Goal: Navigation & Orientation: Find specific page/section

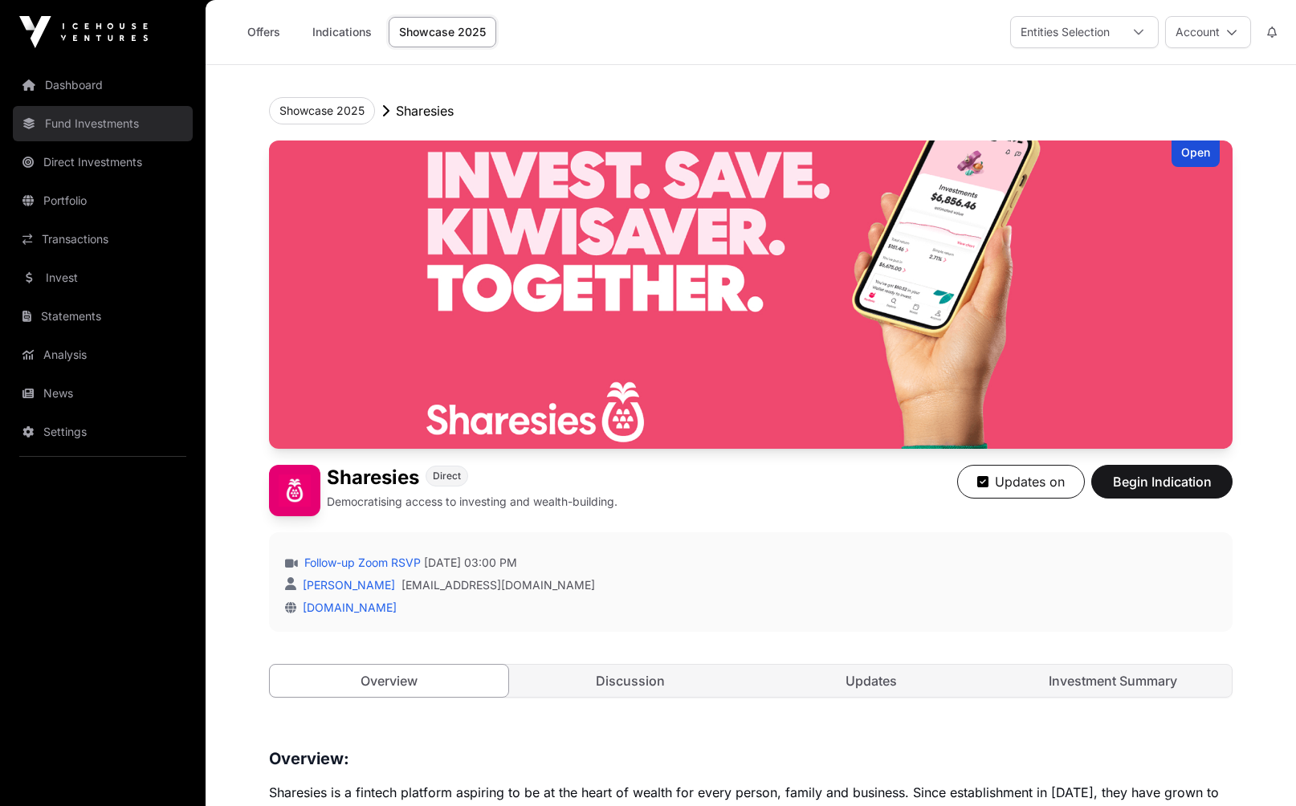
scroll to position [1893, 0]
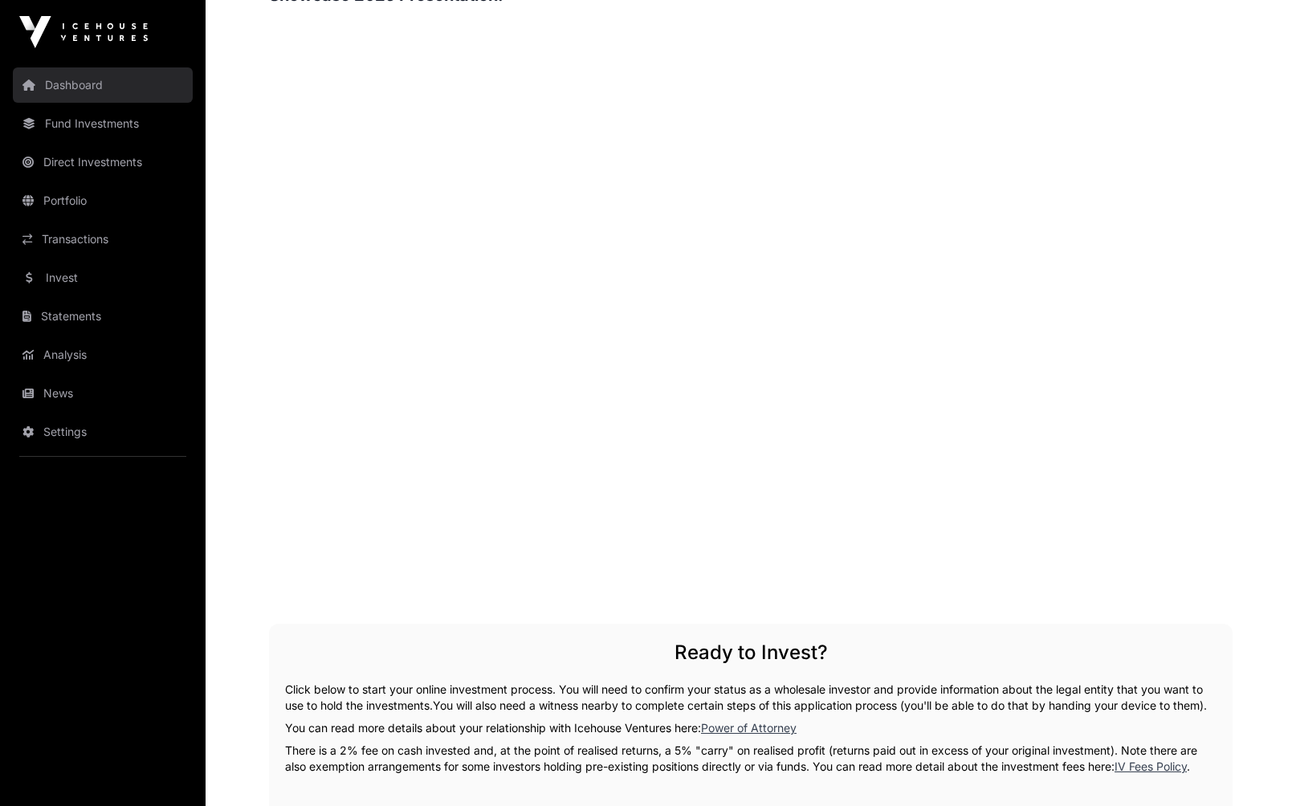
click at [74, 80] on link "Dashboard" at bounding box center [103, 84] width 180 height 35
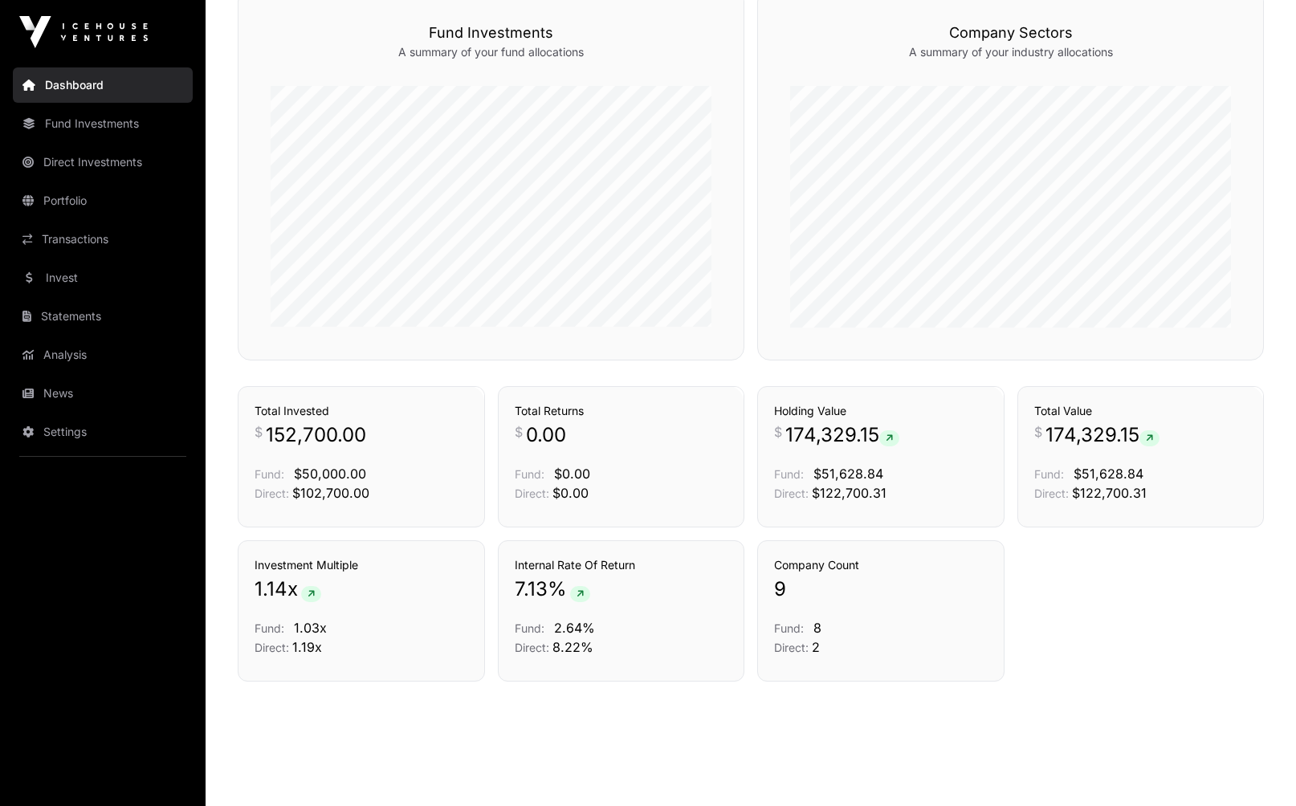
scroll to position [976, 0]
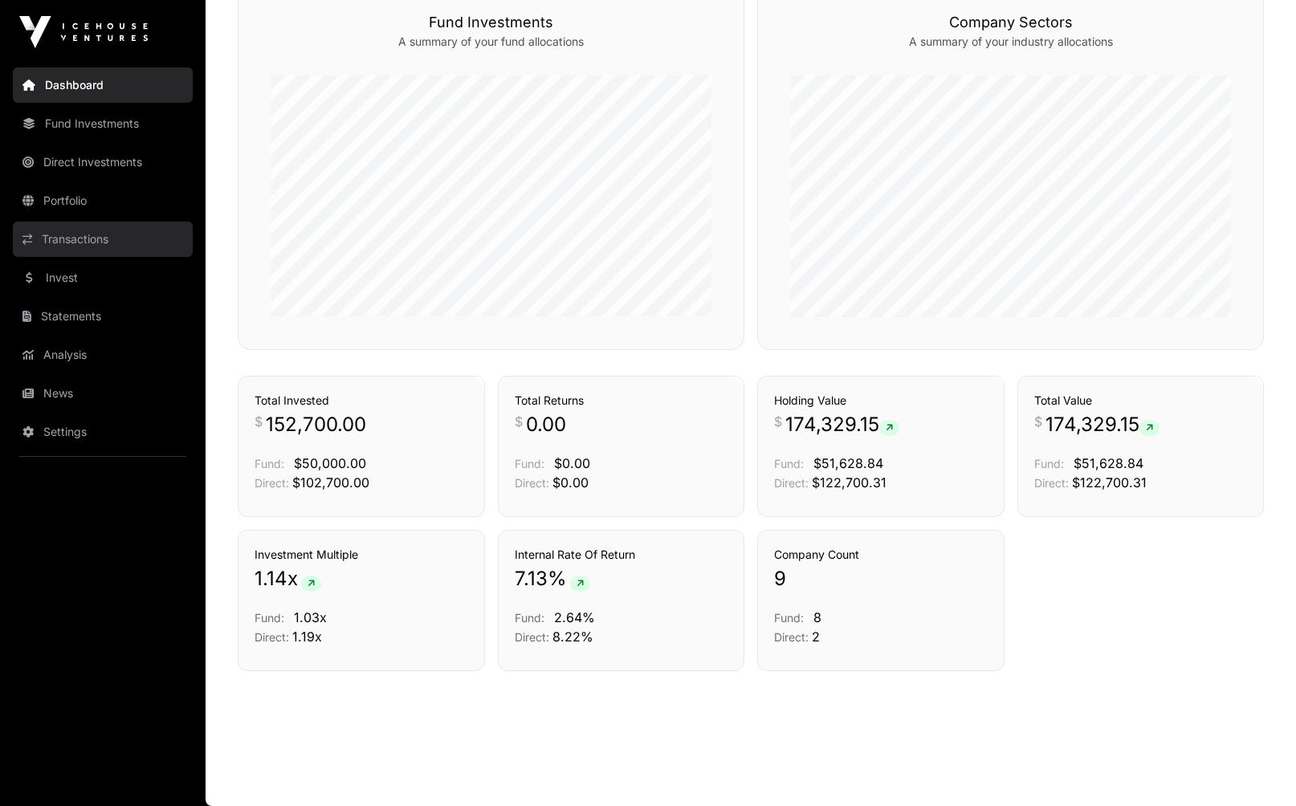
click at [64, 239] on link "Transactions" at bounding box center [103, 239] width 180 height 35
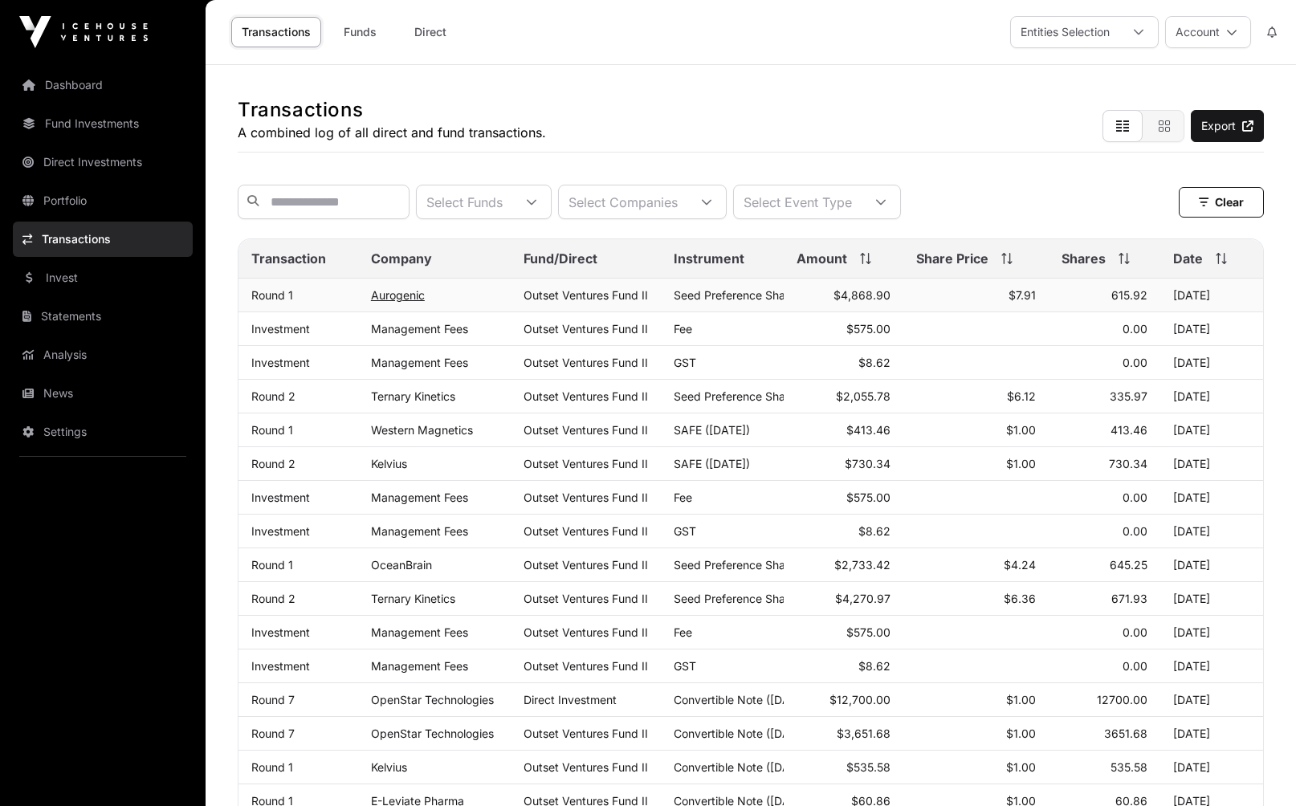
click at [395, 293] on link "Aurogenic" at bounding box center [398, 295] width 54 height 14
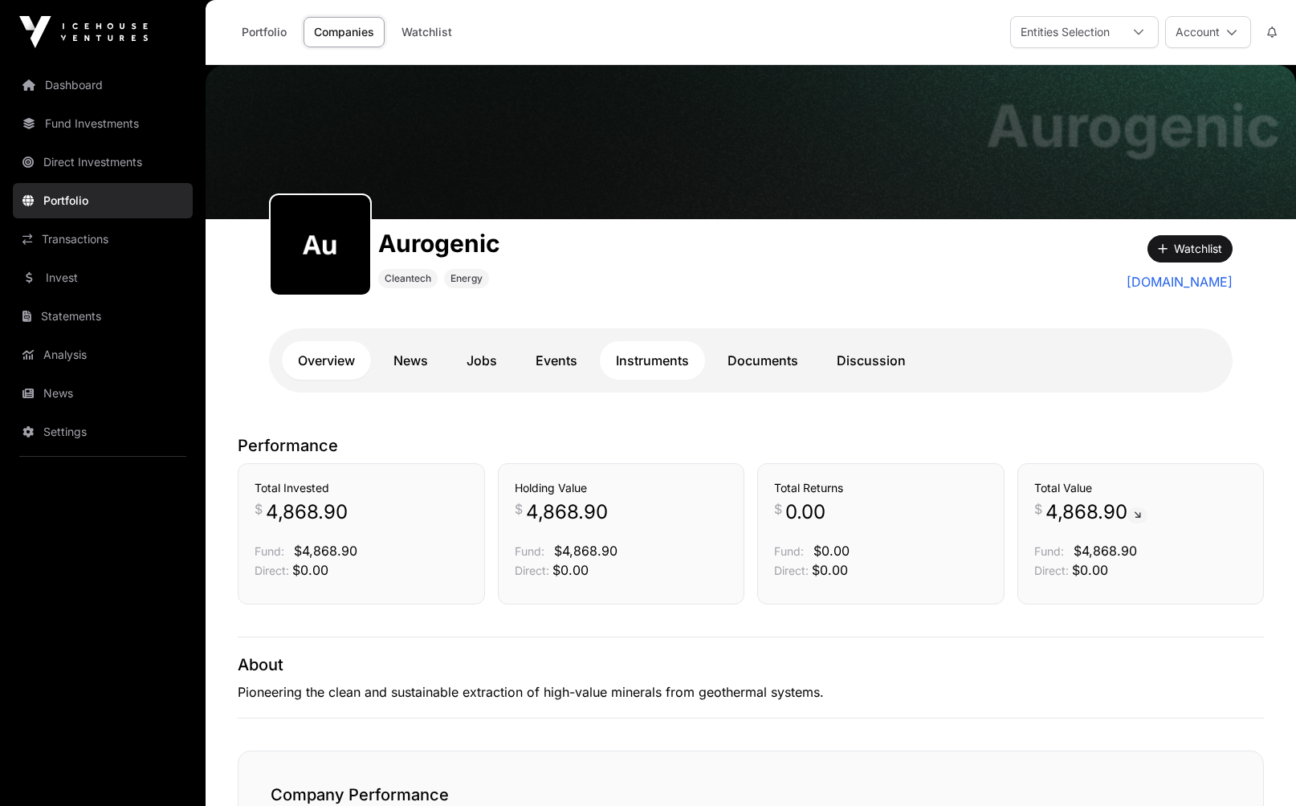
click at [673, 369] on link "Instruments" at bounding box center [652, 360] width 105 height 39
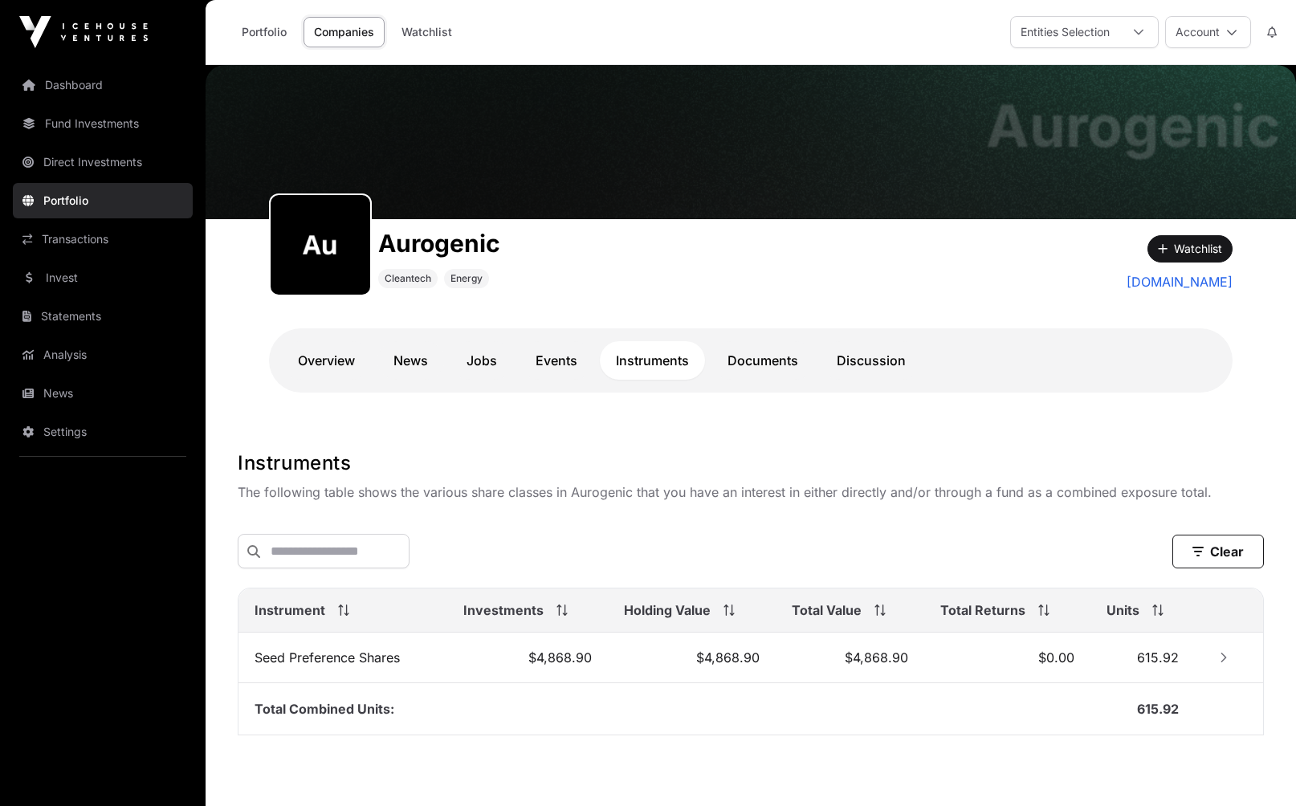
scroll to position [66, 0]
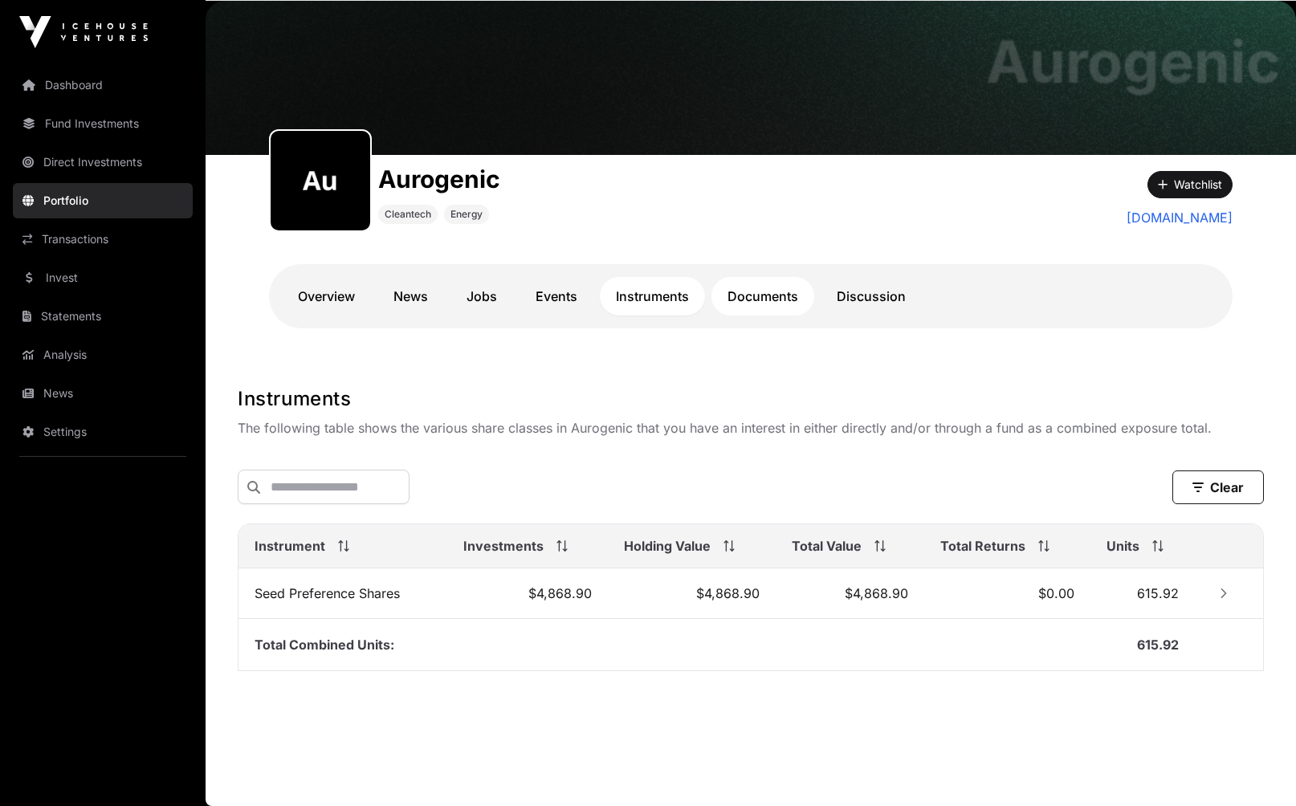
click at [767, 287] on link "Documents" at bounding box center [762, 296] width 103 height 39
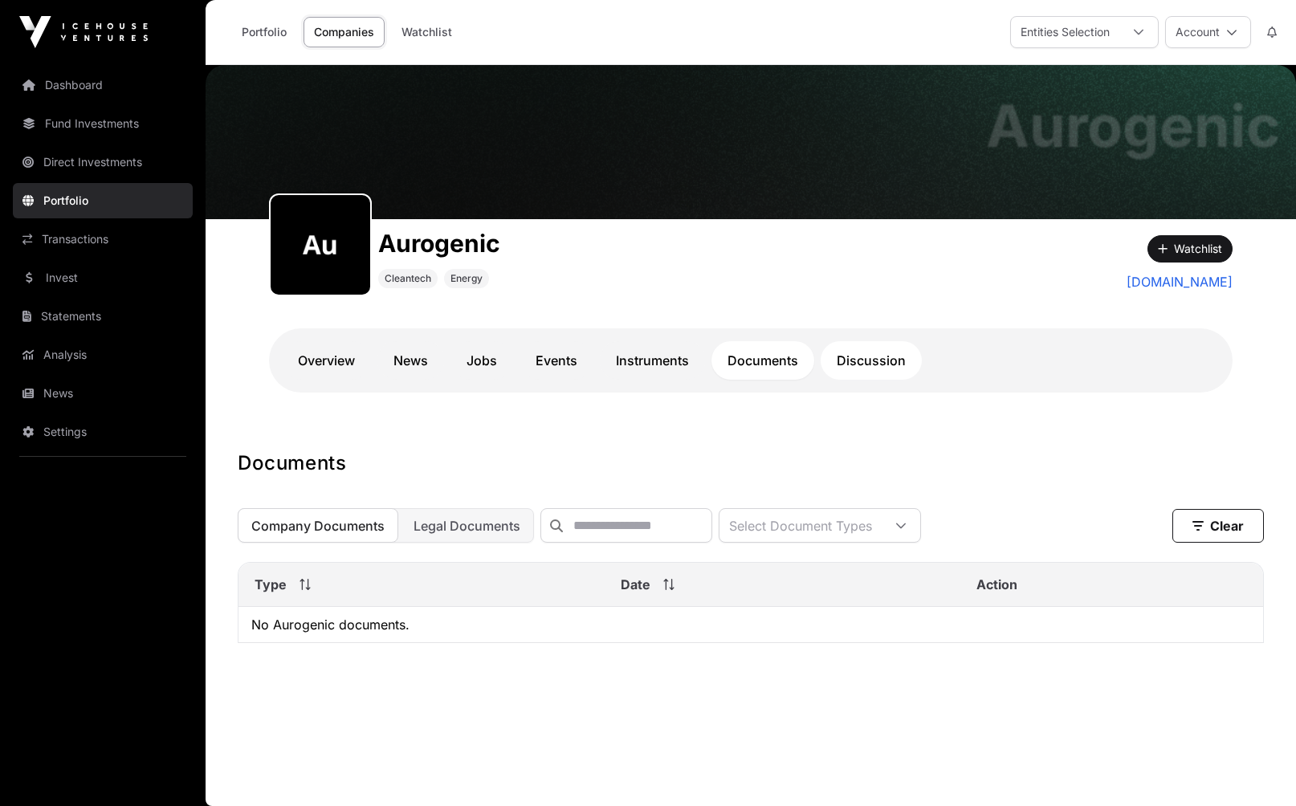
click at [873, 366] on link "Discussion" at bounding box center [871, 360] width 101 height 39
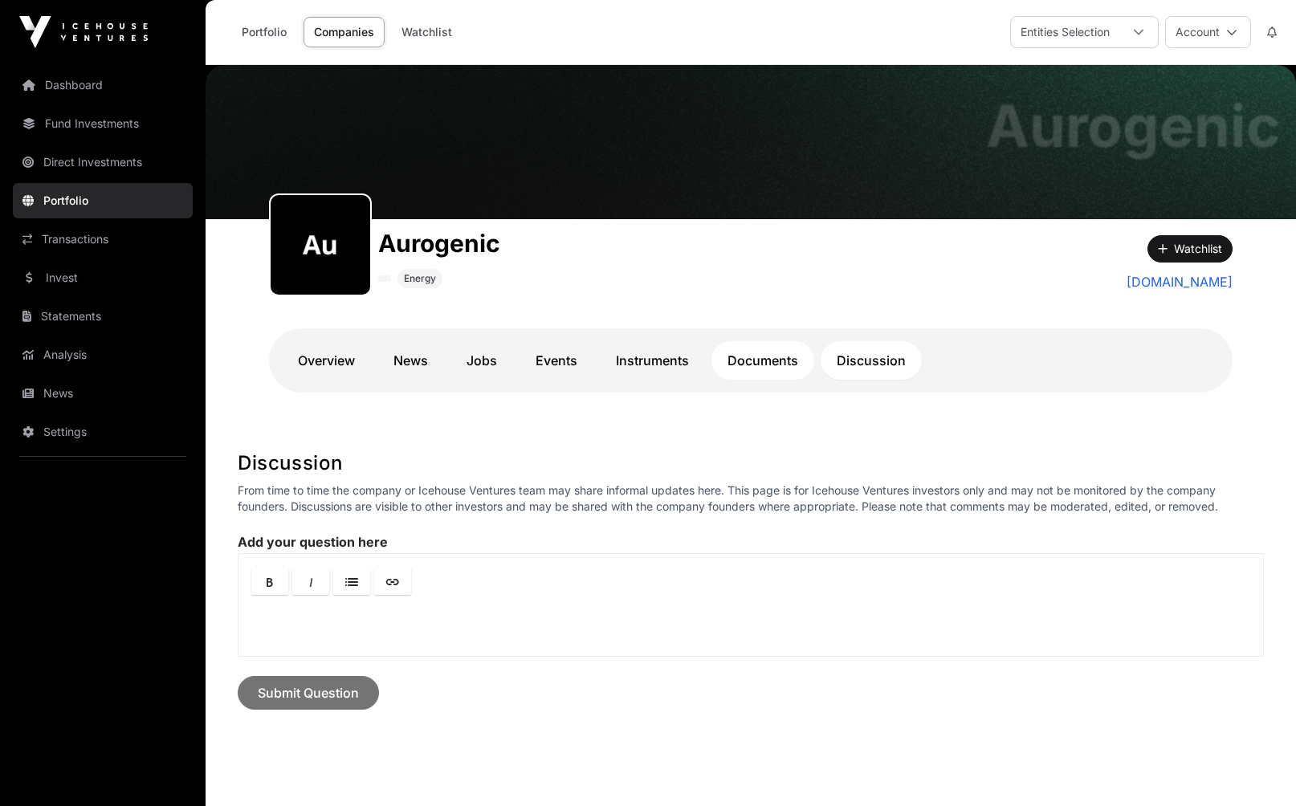
drag, startPoint x: 791, startPoint y: 362, endPoint x: 759, endPoint y: 365, distance: 32.3
click at [791, 362] on link "Documents" at bounding box center [762, 360] width 103 height 39
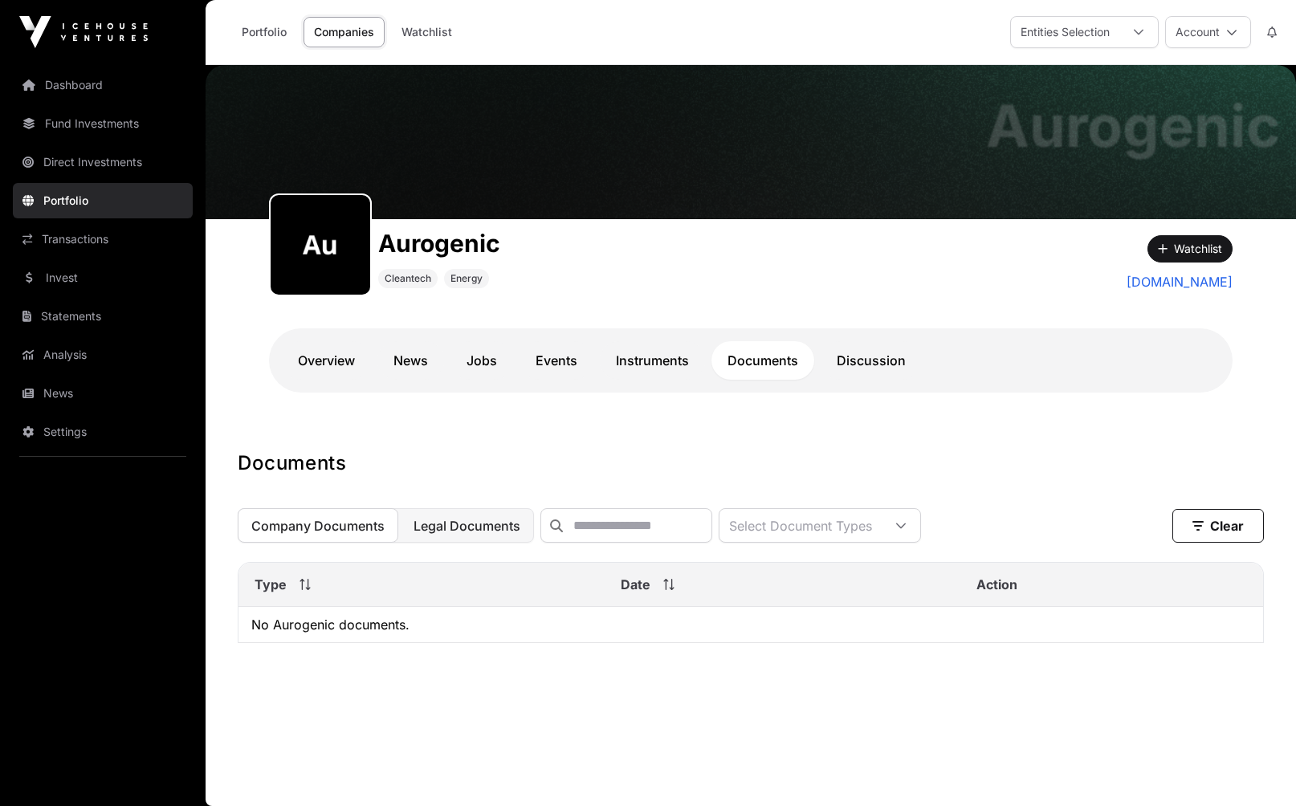
click at [487, 520] on span "Legal Documents" at bounding box center [467, 526] width 107 height 16
drag, startPoint x: 468, startPoint y: 358, endPoint x: 433, endPoint y: 360, distance: 35.4
click at [467, 358] on link "Jobs" at bounding box center [481, 360] width 63 height 39
click at [398, 358] on link "News" at bounding box center [410, 360] width 67 height 39
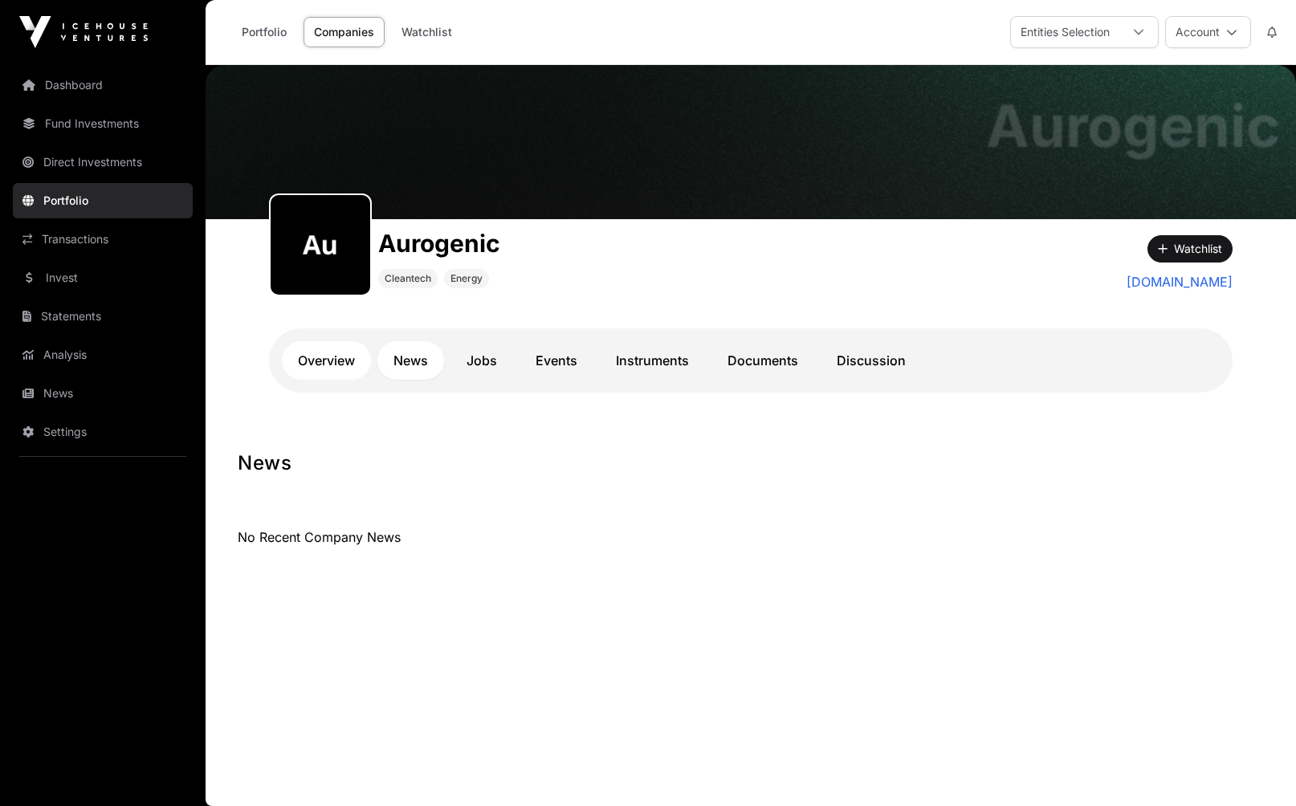
click at [348, 357] on link "Overview" at bounding box center [326, 360] width 89 height 39
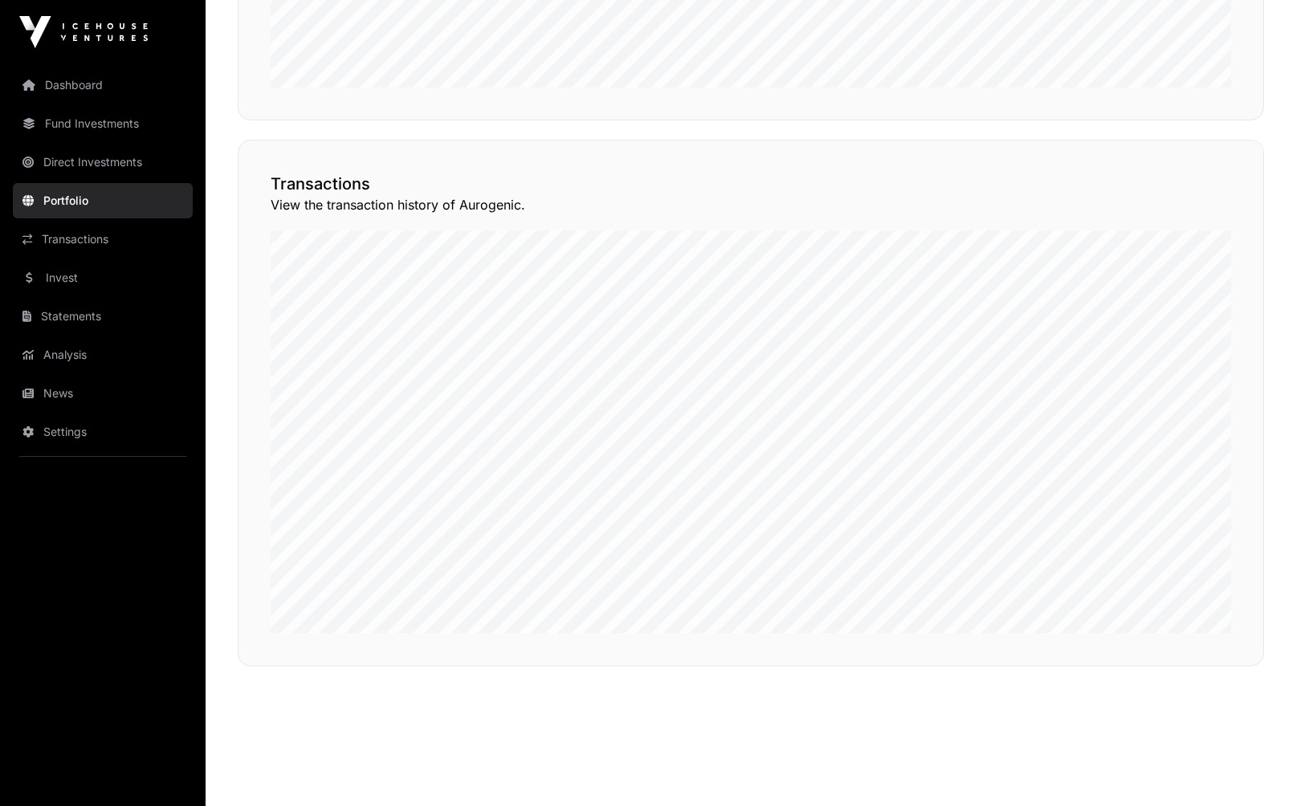
scroll to position [1143, 0]
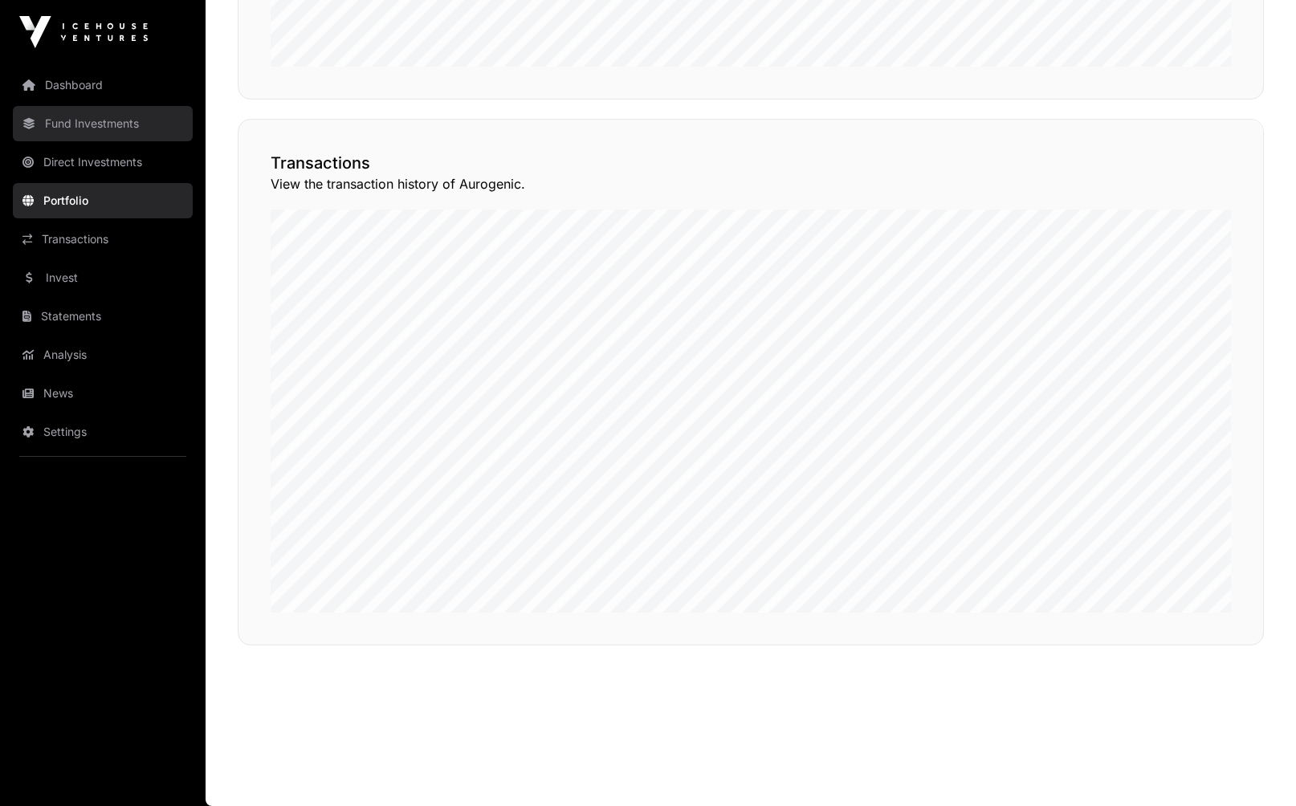
click at [69, 132] on link "Fund Investments" at bounding box center [103, 123] width 180 height 35
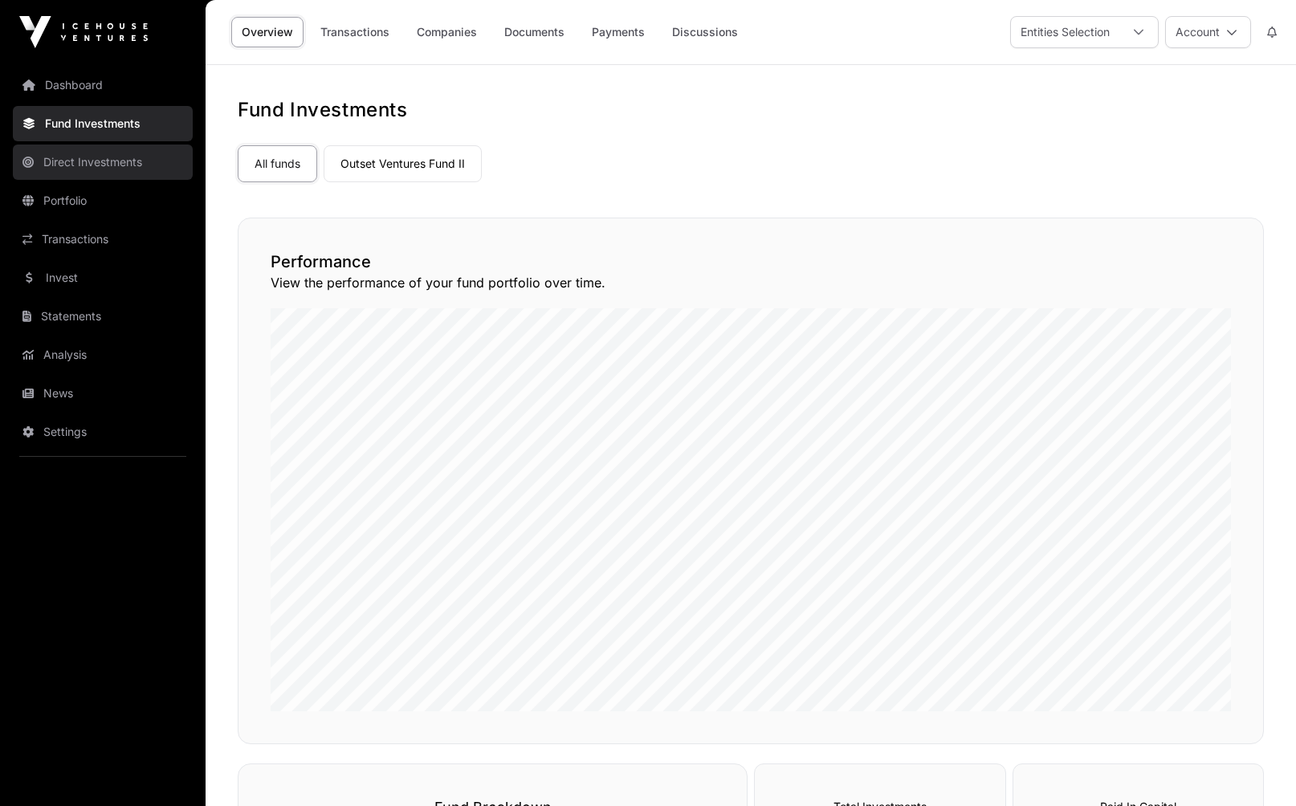
click at [69, 155] on link "Direct Investments" at bounding box center [103, 162] width 180 height 35
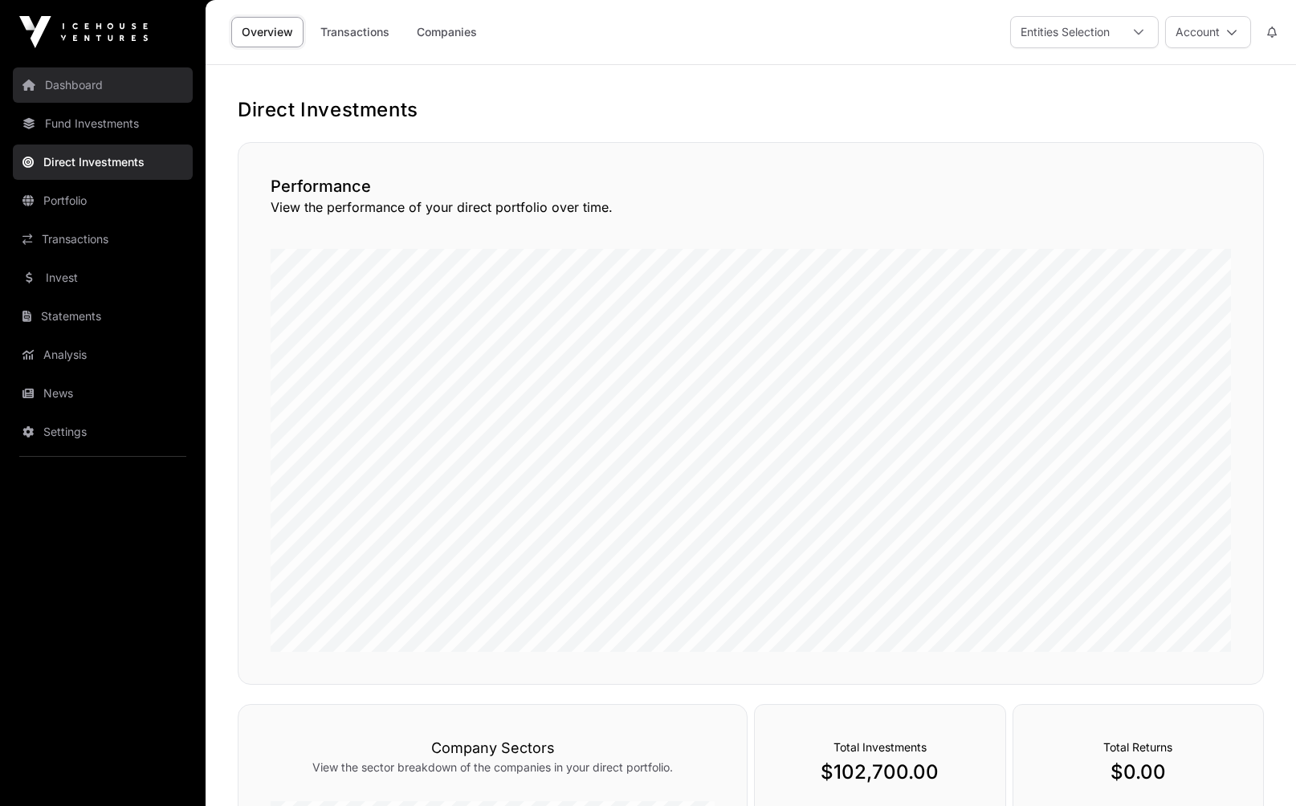
click at [69, 79] on link "Dashboard" at bounding box center [103, 84] width 180 height 35
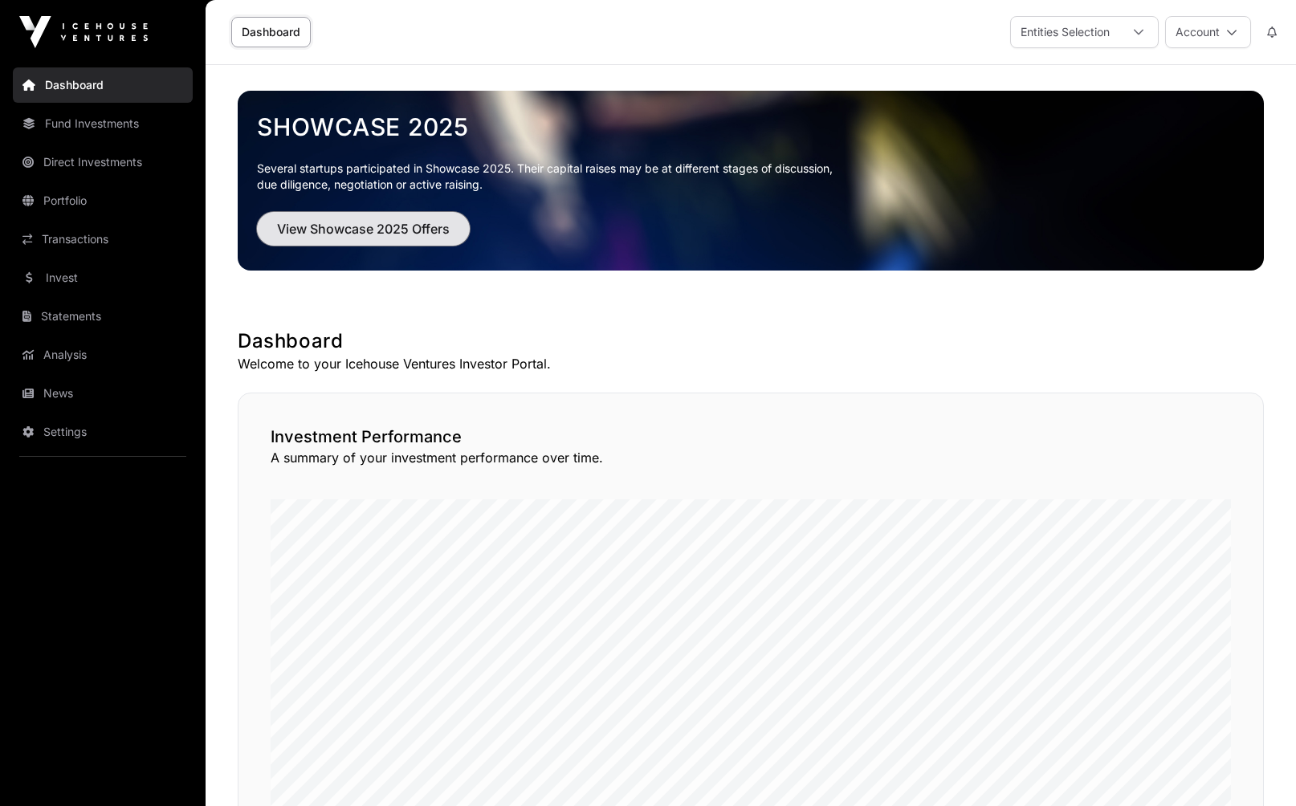
click at [359, 226] on span "View Showcase 2025 Offers" at bounding box center [363, 228] width 173 height 19
